Goal: Task Accomplishment & Management: Manage account settings

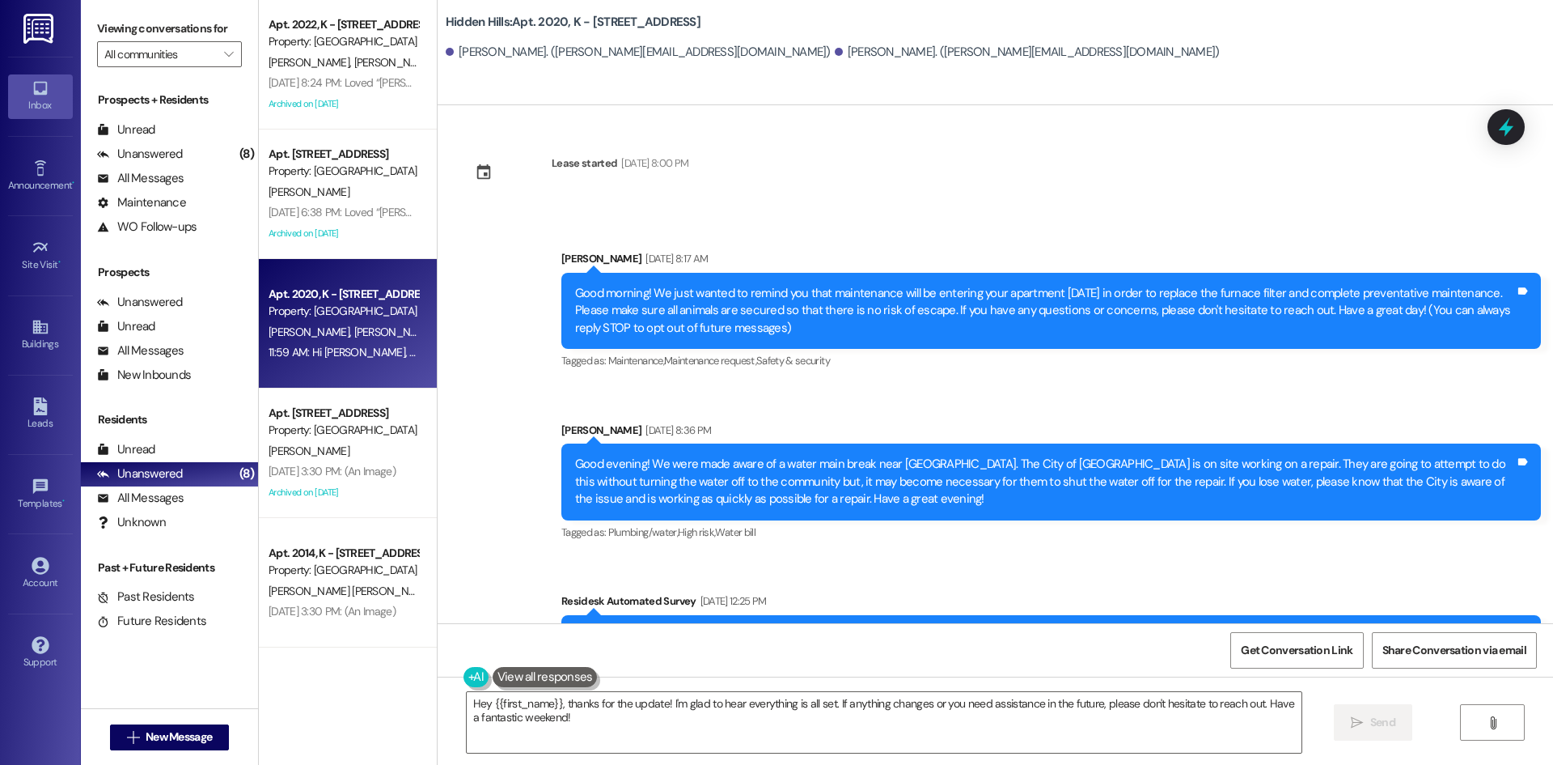
scroll to position [5626, 0]
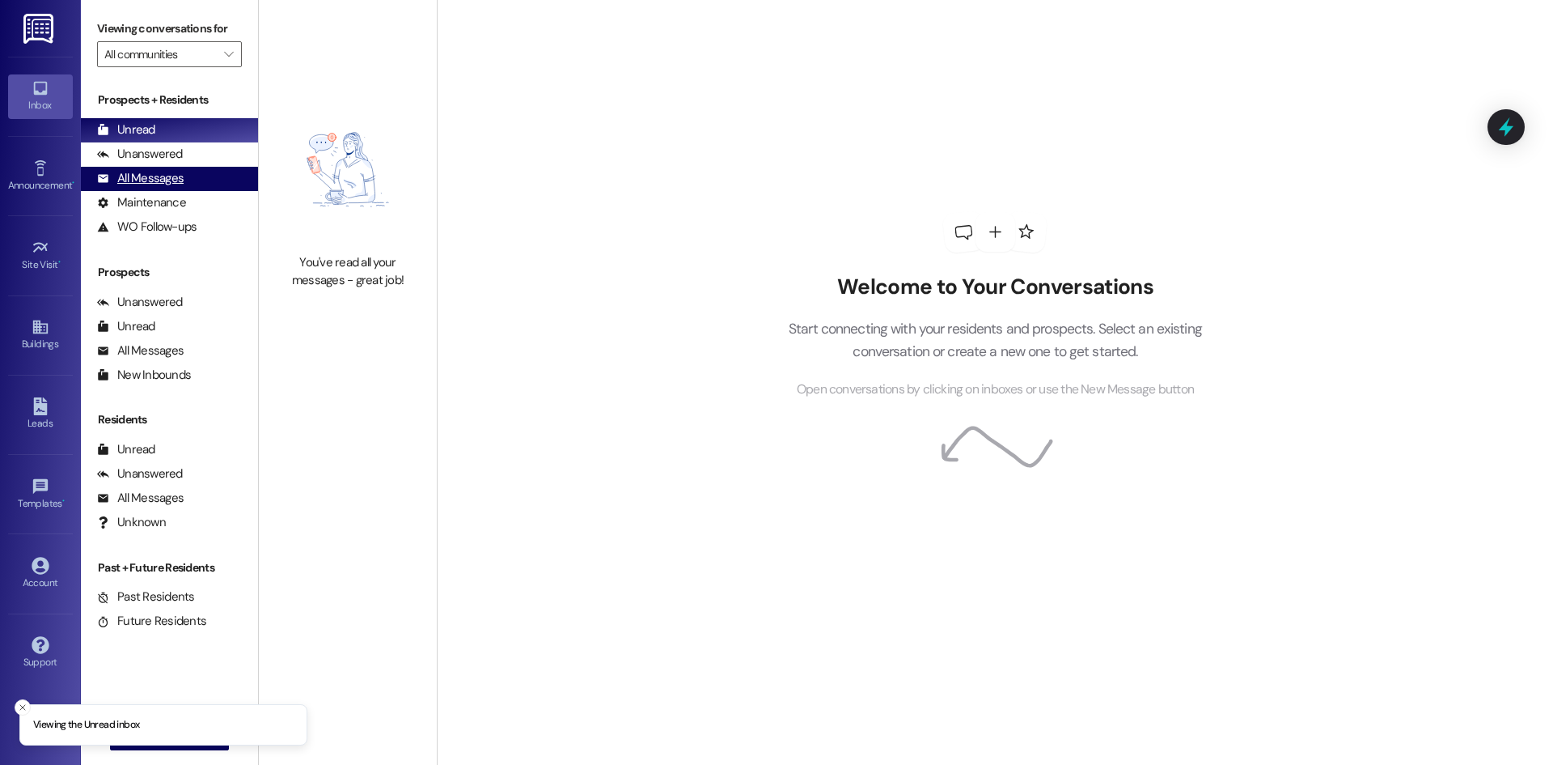
click at [145, 185] on div "All Messages" at bounding box center [140, 178] width 87 height 17
